Goal: Transaction & Acquisition: Purchase product/service

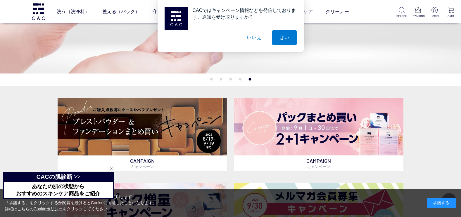
scroll to position [106, 0]
click at [256, 38] on button "いいえ" at bounding box center [253, 37] width 29 height 15
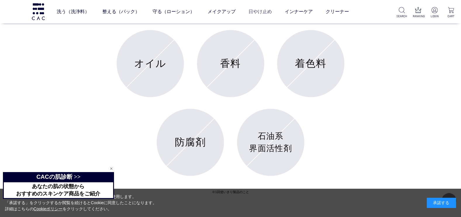
scroll to position [2310, 0]
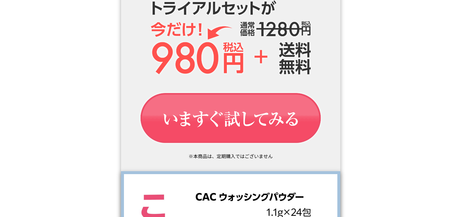
scroll to position [982, 0]
